Goal: Task Accomplishment & Management: Use online tool/utility

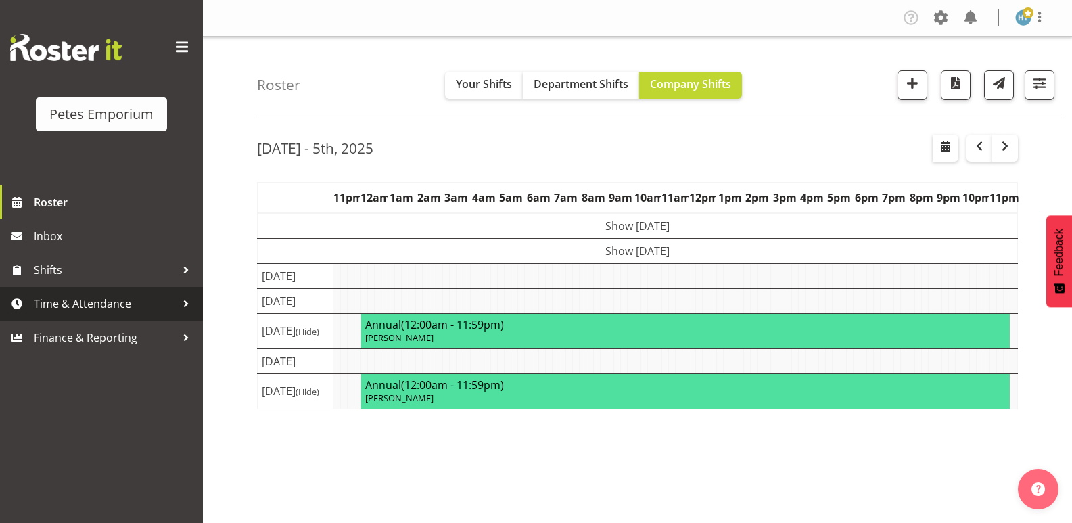
click at [101, 304] on span "Time & Attendance" at bounding box center [105, 304] width 142 height 20
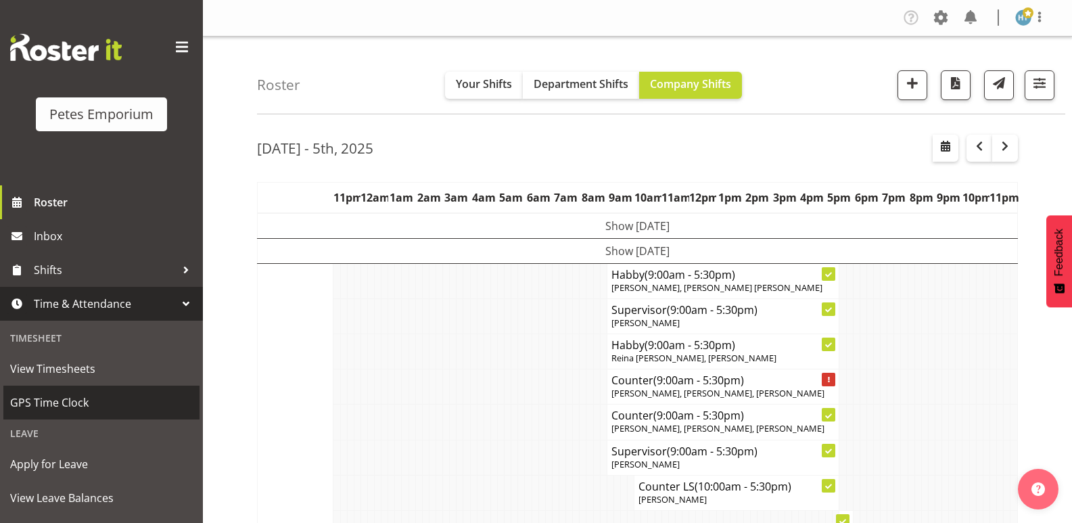
click at [72, 400] on span "GPS Time Clock" at bounding box center [101, 402] width 183 height 20
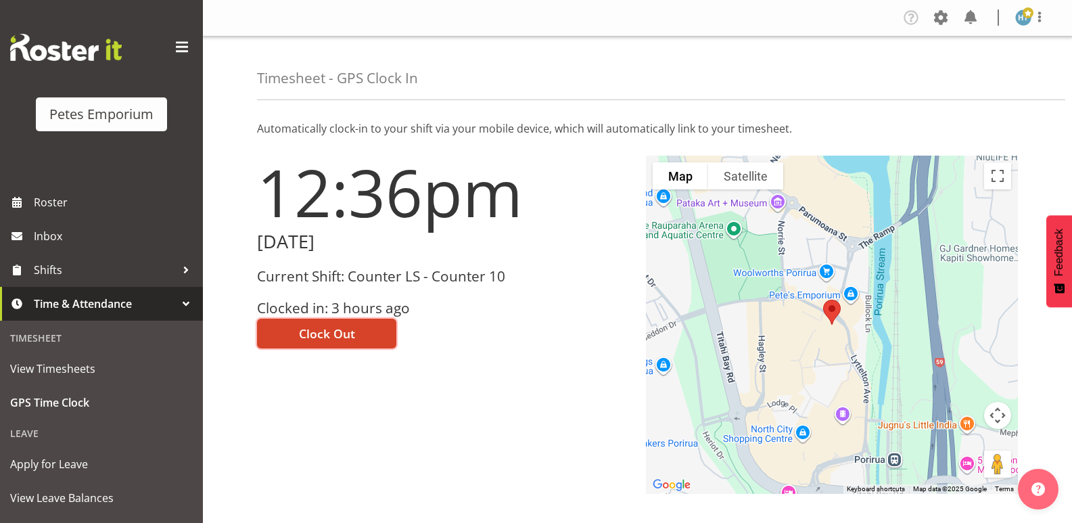
click at [336, 330] on span "Clock Out" at bounding box center [327, 334] width 56 height 18
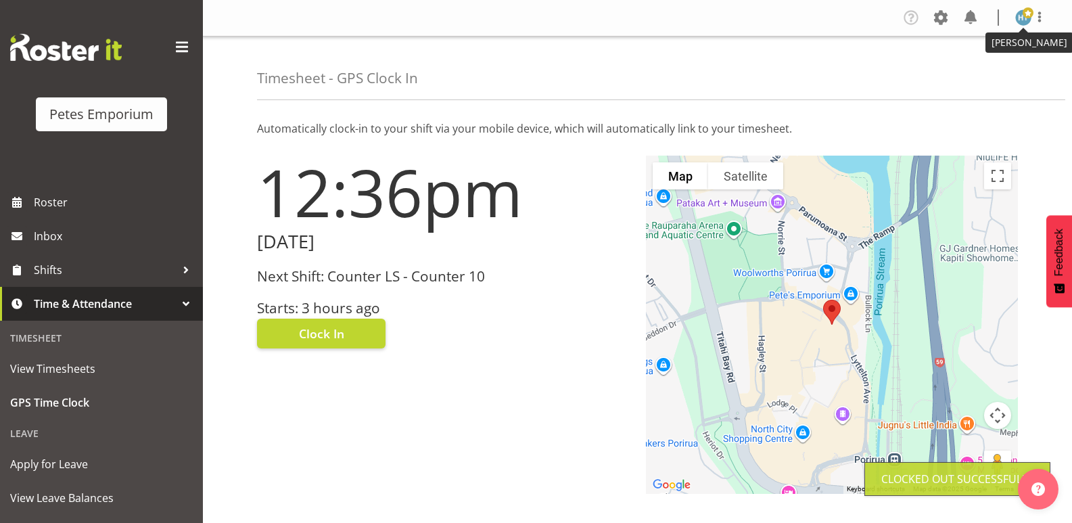
click at [1023, 18] on span at bounding box center [1028, 12] width 11 height 11
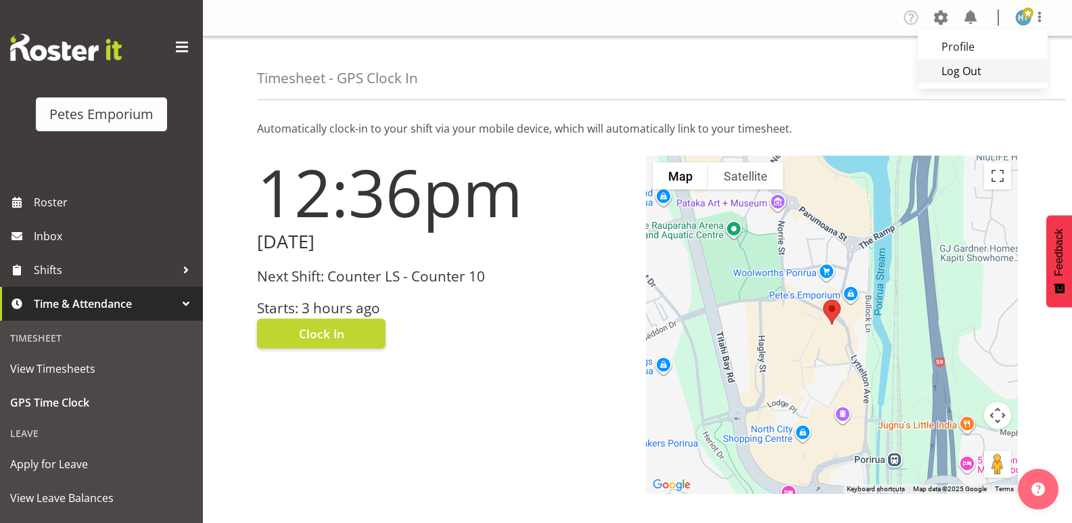
click at [949, 70] on link "Log Out" at bounding box center [983, 71] width 130 height 24
